Goal: Task Accomplishment & Management: Use online tool/utility

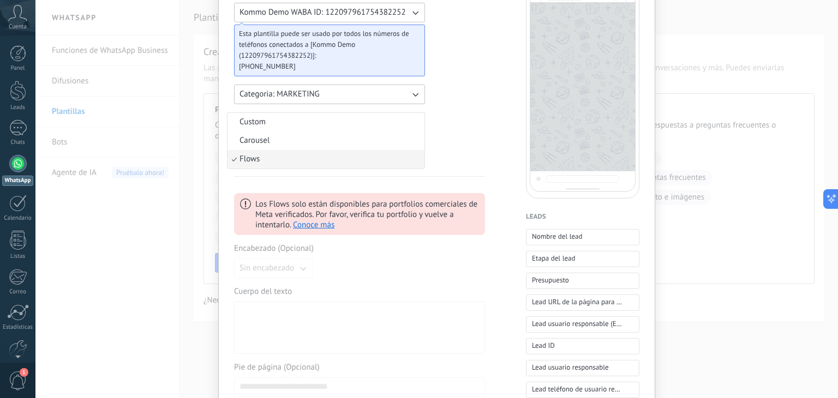
click at [677, 25] on div "Nueva plantilla Cancelar Guardar borrador Enviar para revisión Kommo Demo WABA …" at bounding box center [436, 199] width 802 height 398
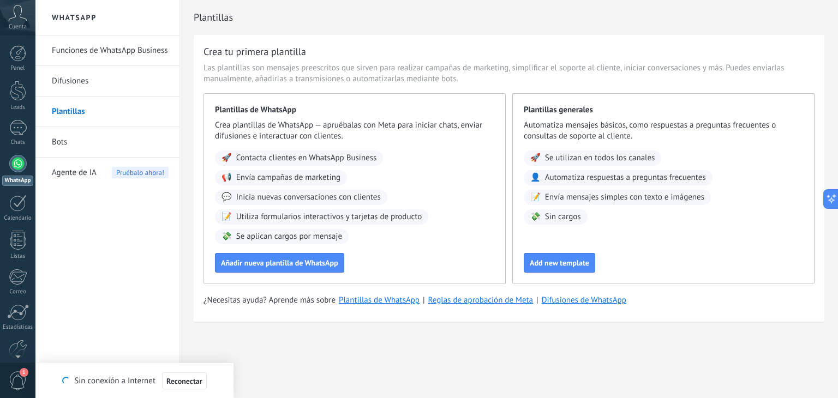
click at [20, 19] on icon at bounding box center [17, 13] width 19 height 16
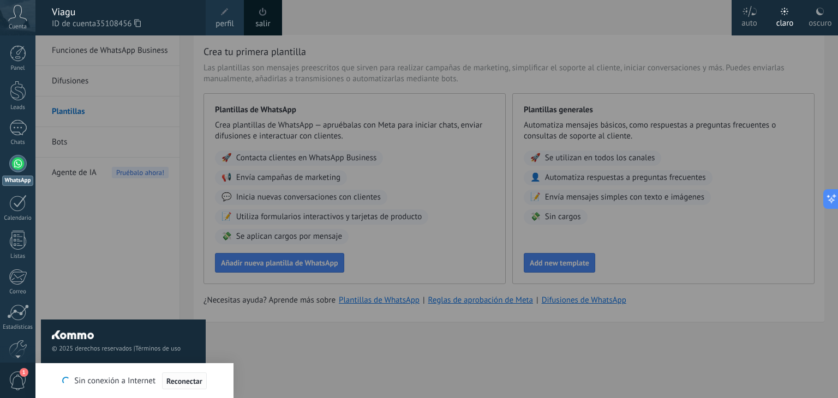
click at [188, 377] on span "Reconectar" at bounding box center [184, 381] width 36 height 8
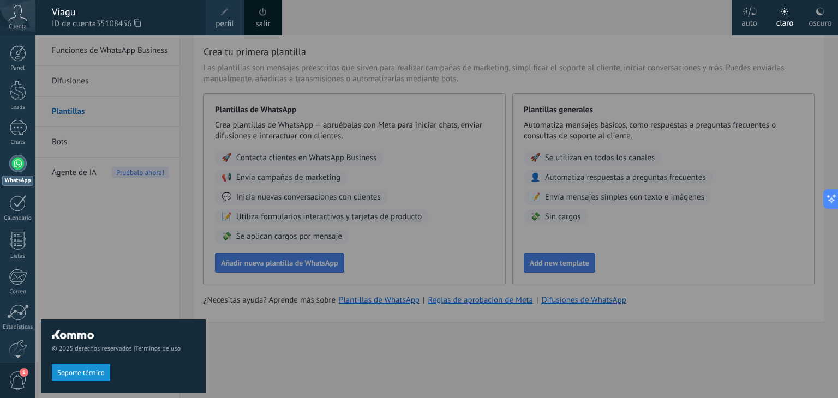
click at [233, 19] on span "perfil" at bounding box center [224, 24] width 18 height 12
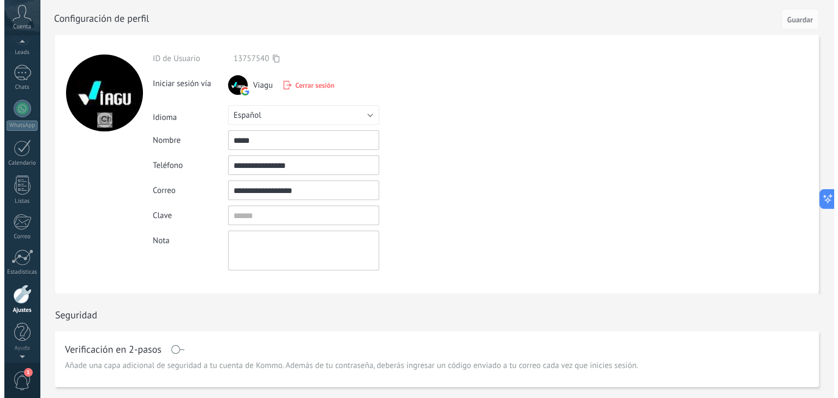
scroll to position [41, 0]
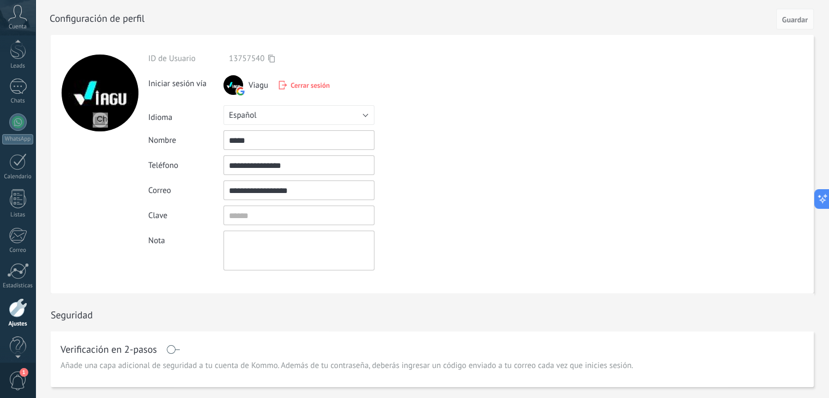
click at [24, 20] on icon at bounding box center [17, 13] width 19 height 16
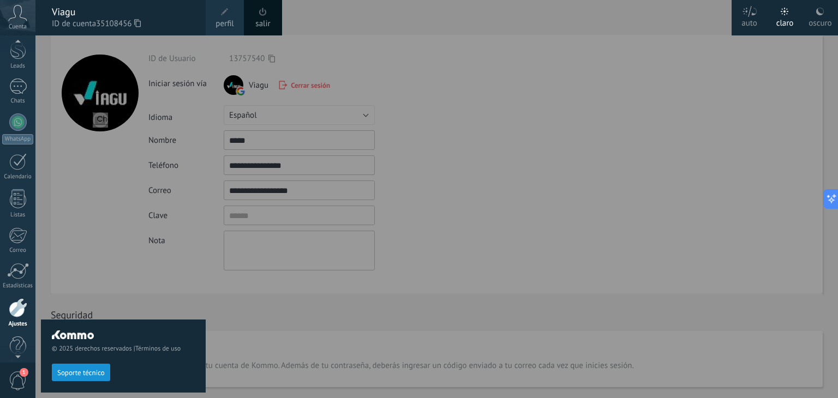
click at [101, 232] on div "© 2025 derechos reservados | Términos de uso Soporte técnico" at bounding box center [123, 216] width 165 height 363
click at [71, 174] on div "© 2025 derechos reservados | Términos de uso Soporte técnico" at bounding box center [123, 216] width 165 height 363
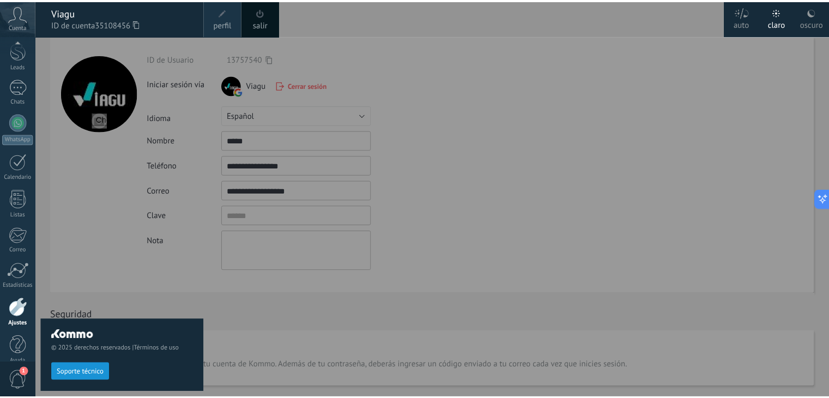
scroll to position [55, 0]
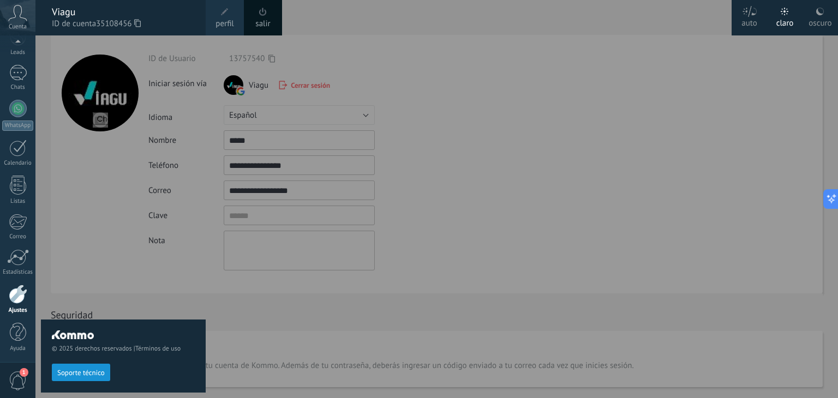
click at [314, 29] on div at bounding box center [454, 199] width 838 height 398
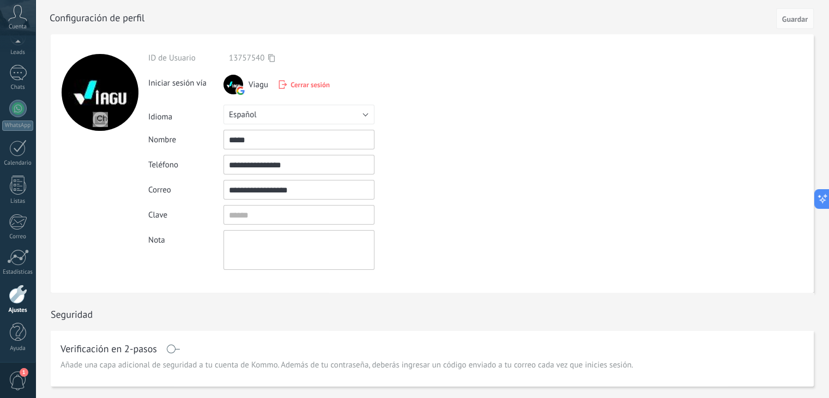
scroll to position [0, 0]
click at [20, 109] on div at bounding box center [17, 108] width 17 height 17
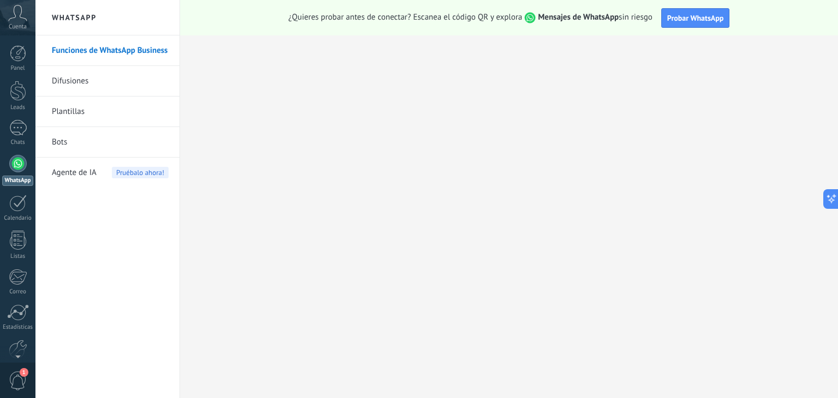
click at [96, 115] on link "Plantillas" at bounding box center [110, 112] width 117 height 31
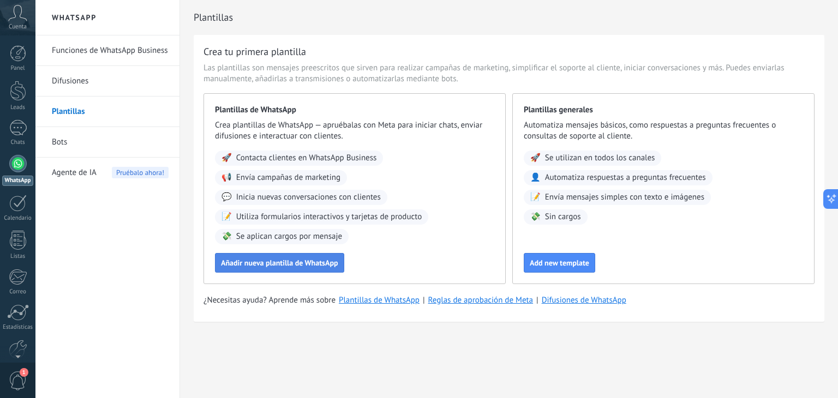
click at [314, 262] on span "Añadir nueva plantilla de WhatsApp" at bounding box center [279, 263] width 117 height 8
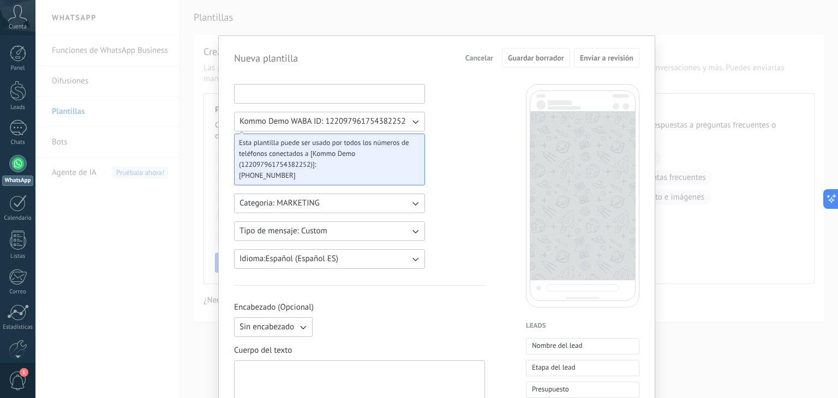
click at [390, 100] on input at bounding box center [329, 93] width 190 height 17
click at [412, 118] on icon "button" at bounding box center [415, 121] width 11 height 11
click at [416, 203] on icon "button" at bounding box center [415, 203] width 11 height 11
click at [359, 204] on li "UTILITY" at bounding box center [325, 203] width 197 height 19
click at [410, 230] on icon "button" at bounding box center [415, 231] width 11 height 11
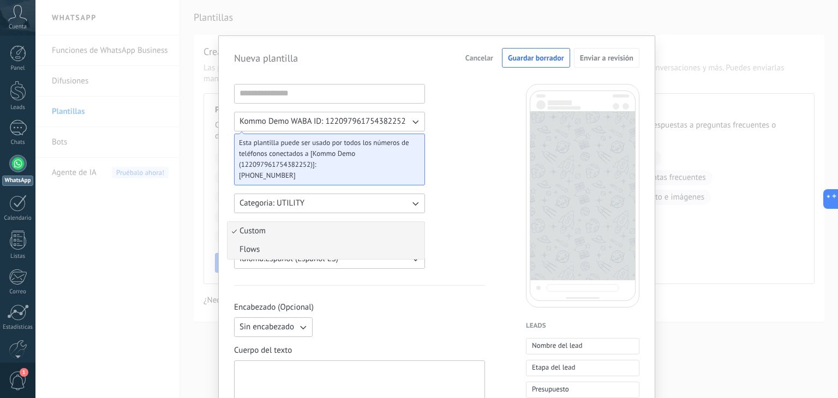
click at [365, 248] on li "Flows" at bounding box center [325, 249] width 197 height 19
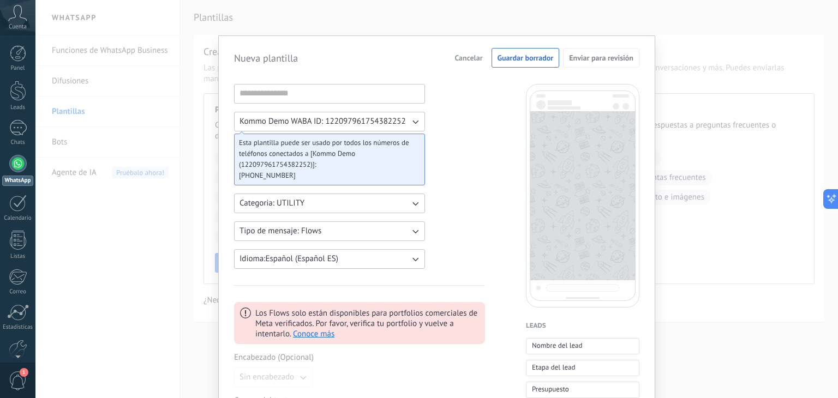
scroll to position [55, 0]
